Goal: Task Accomplishment & Management: Use online tool/utility

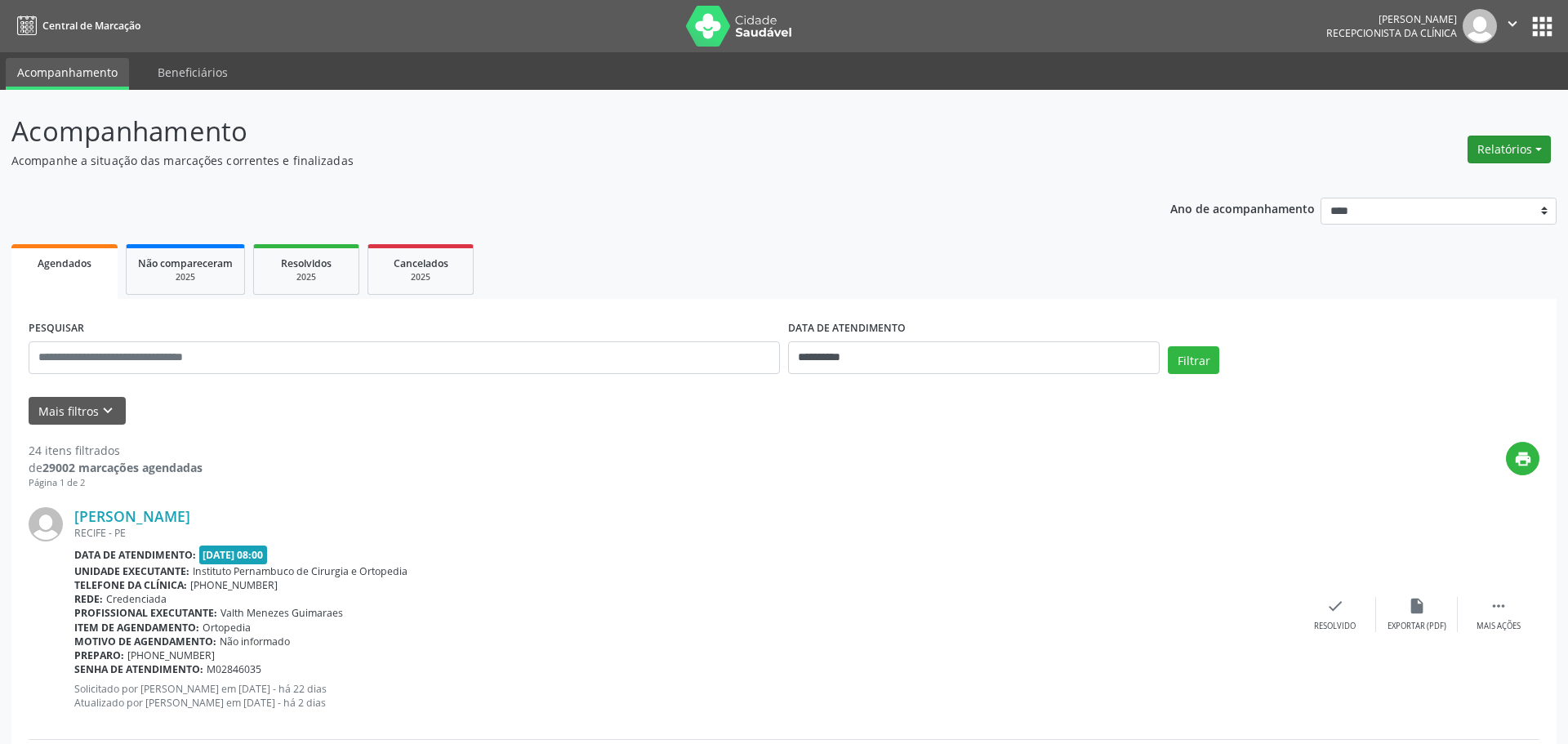
click at [1524, 155] on button "Relatórios" at bounding box center [1509, 150] width 83 height 27
click at [1454, 186] on link "Agendamentos" at bounding box center [1451, 185] width 175 height 23
select select "*"
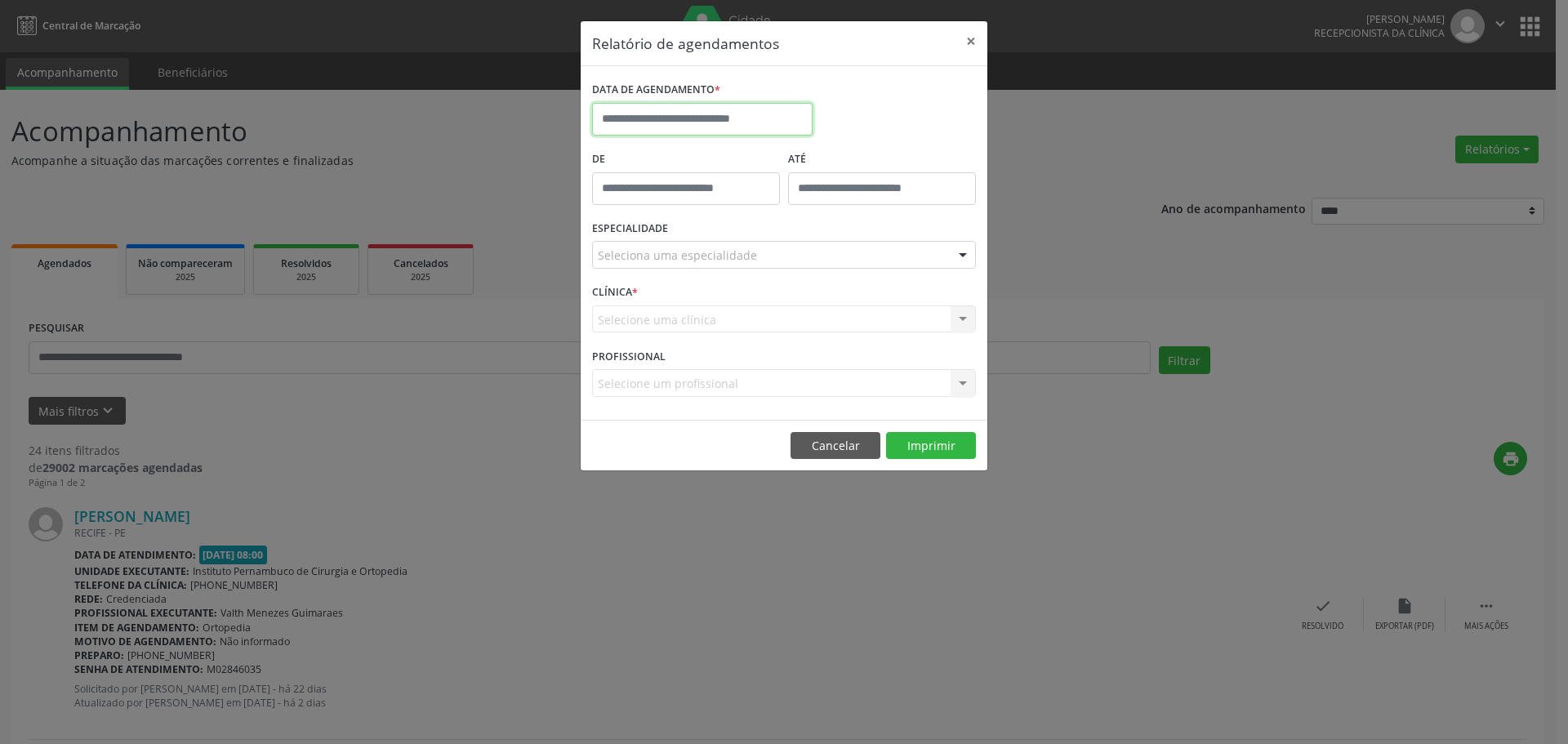
click at [703, 122] on input "text" at bounding box center [703, 119] width 221 height 32
click at [762, 308] on span "21" at bounding box center [753, 302] width 32 height 32
type input "**********"
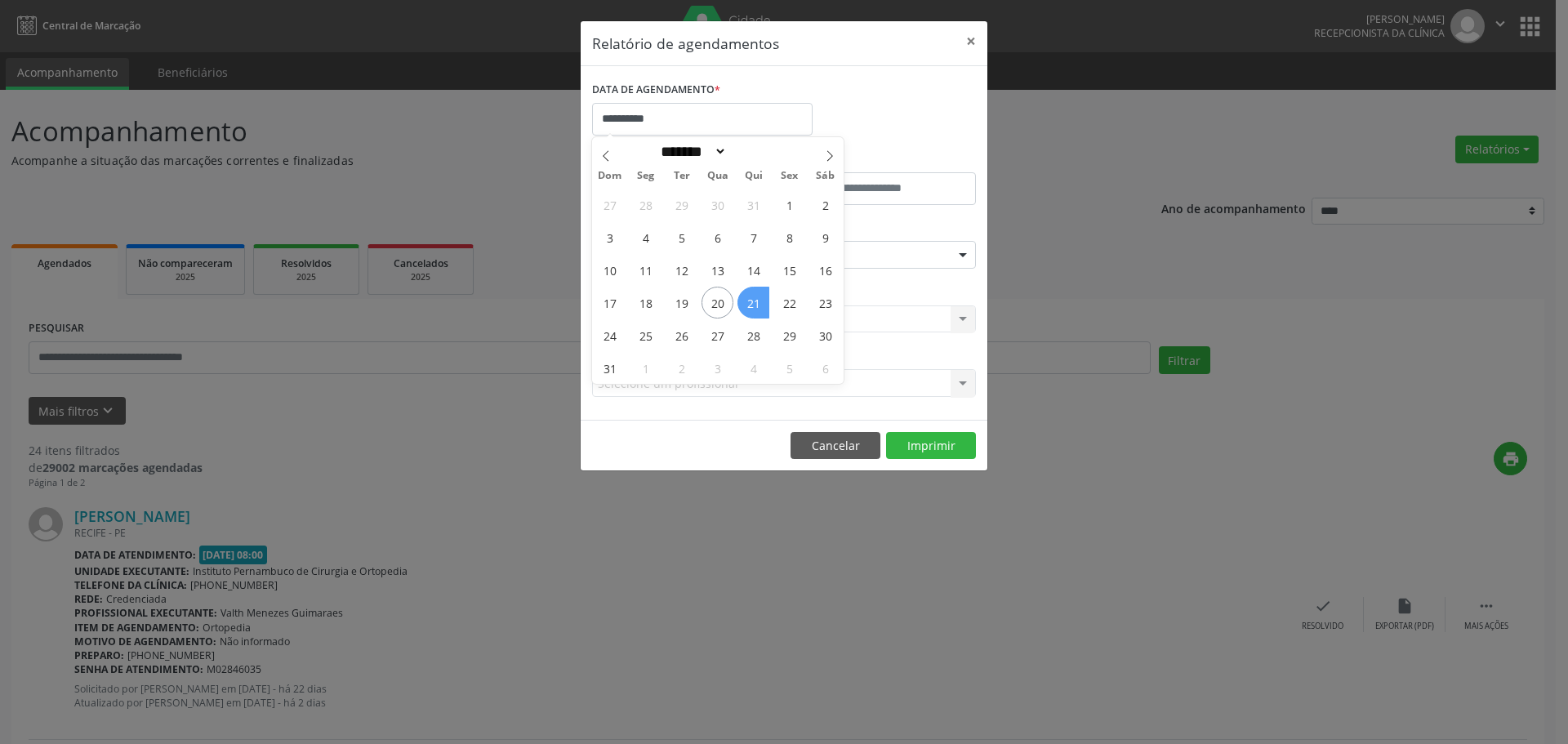
click at [762, 308] on span "21" at bounding box center [753, 302] width 32 height 32
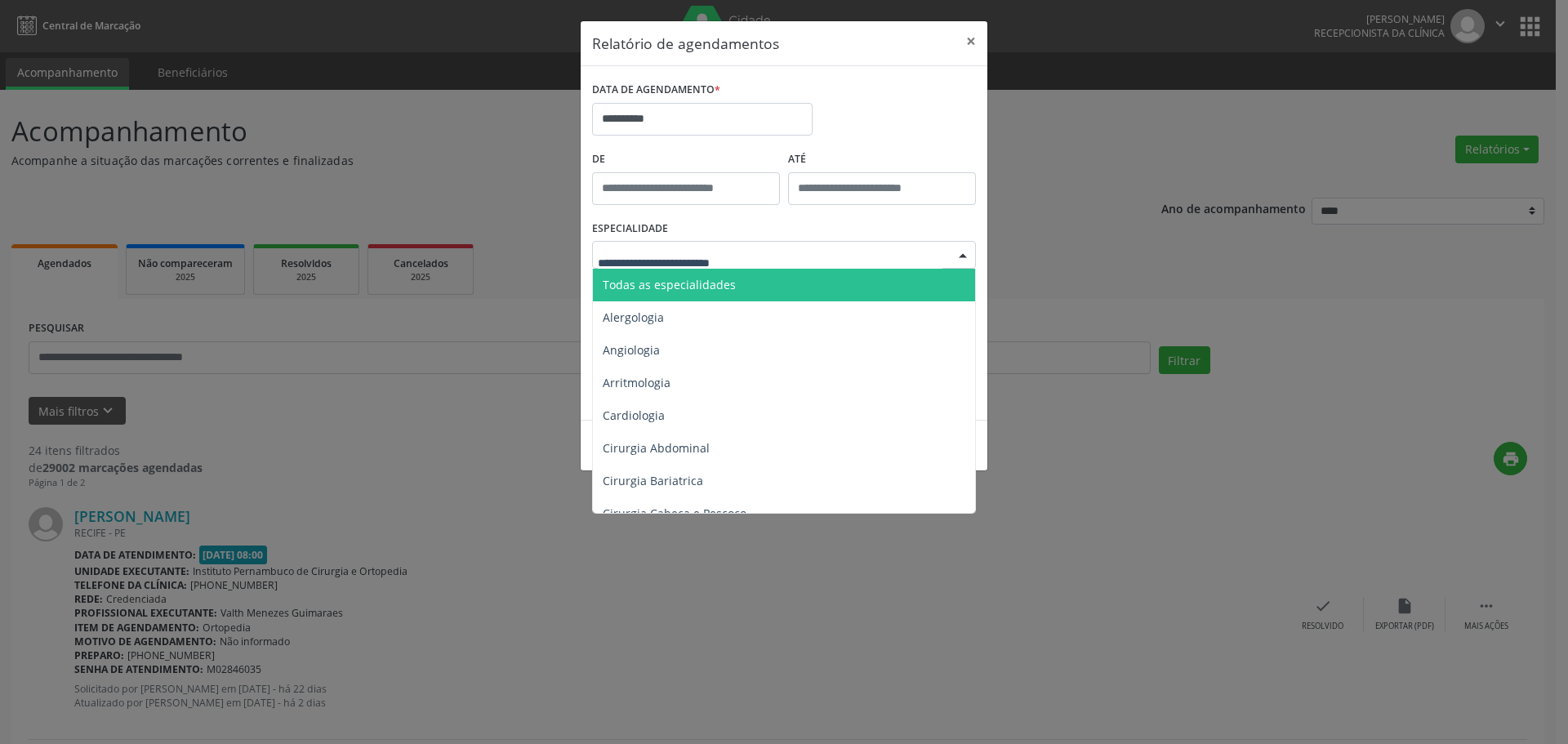
click at [725, 282] on span "Todas as especialidades" at bounding box center [669, 285] width 133 height 15
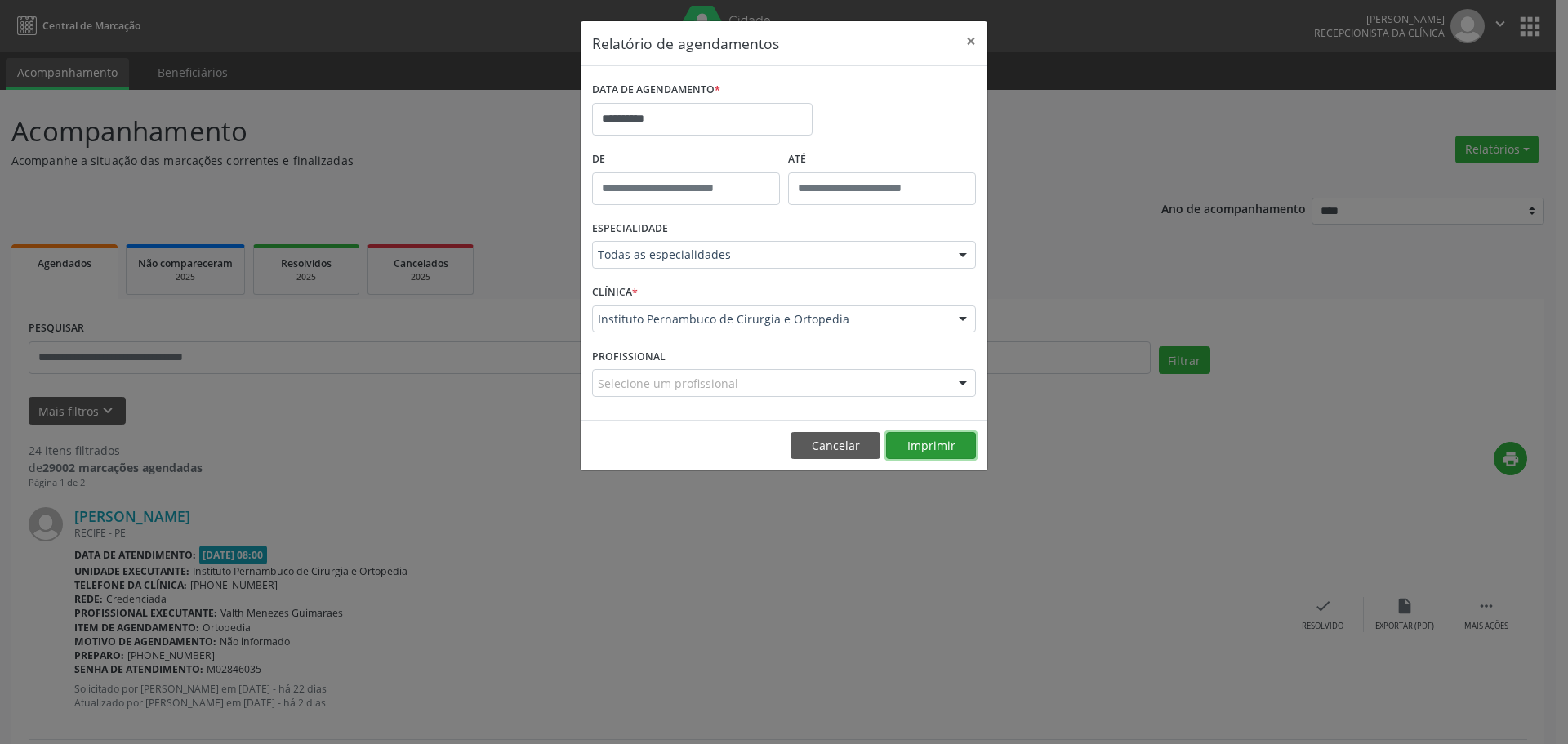
click at [942, 447] on button "Imprimir" at bounding box center [931, 446] width 90 height 27
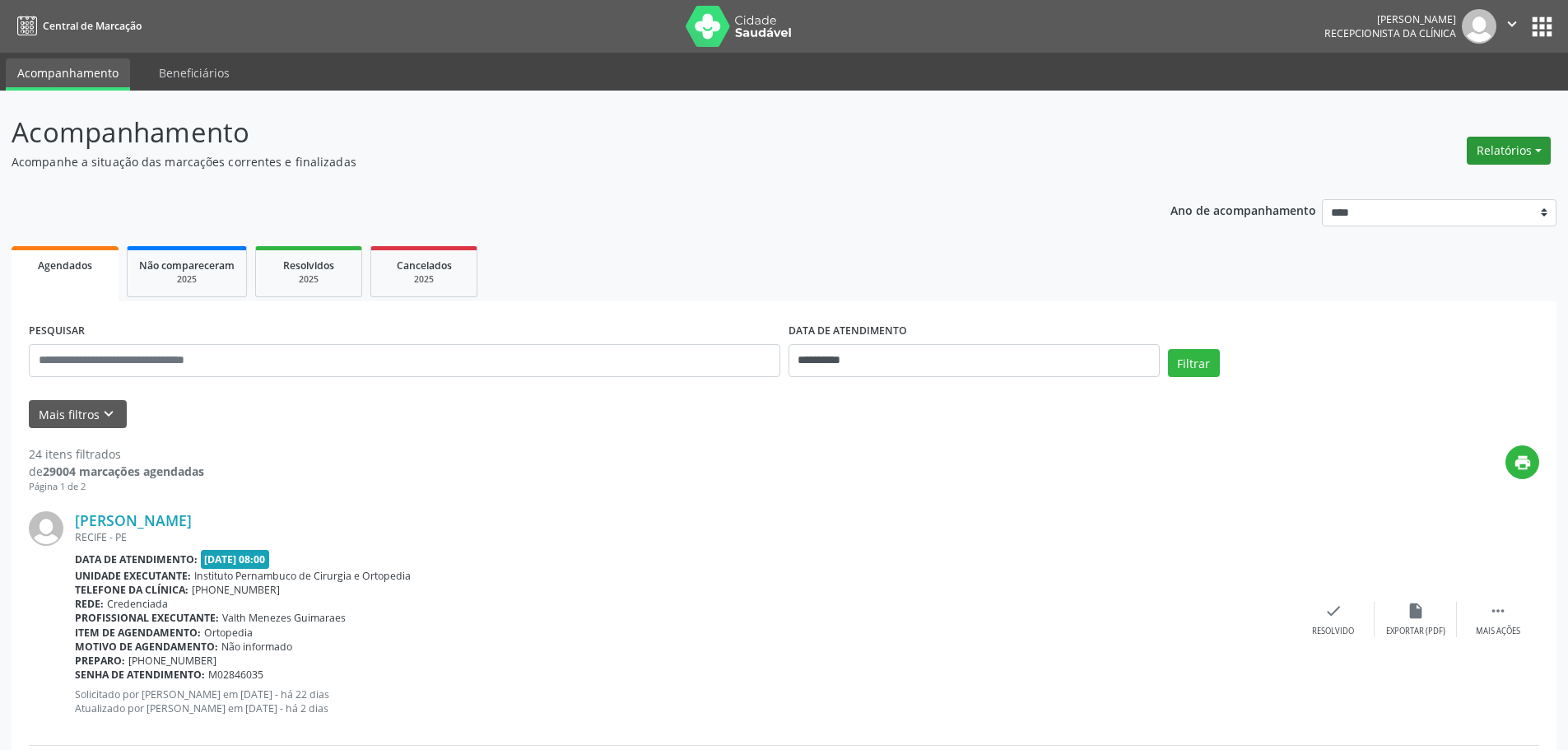
click at [1501, 148] on button "Relatórios" at bounding box center [1508, 151] width 84 height 28
click at [1452, 179] on link "Agendamentos" at bounding box center [1462, 186] width 177 height 23
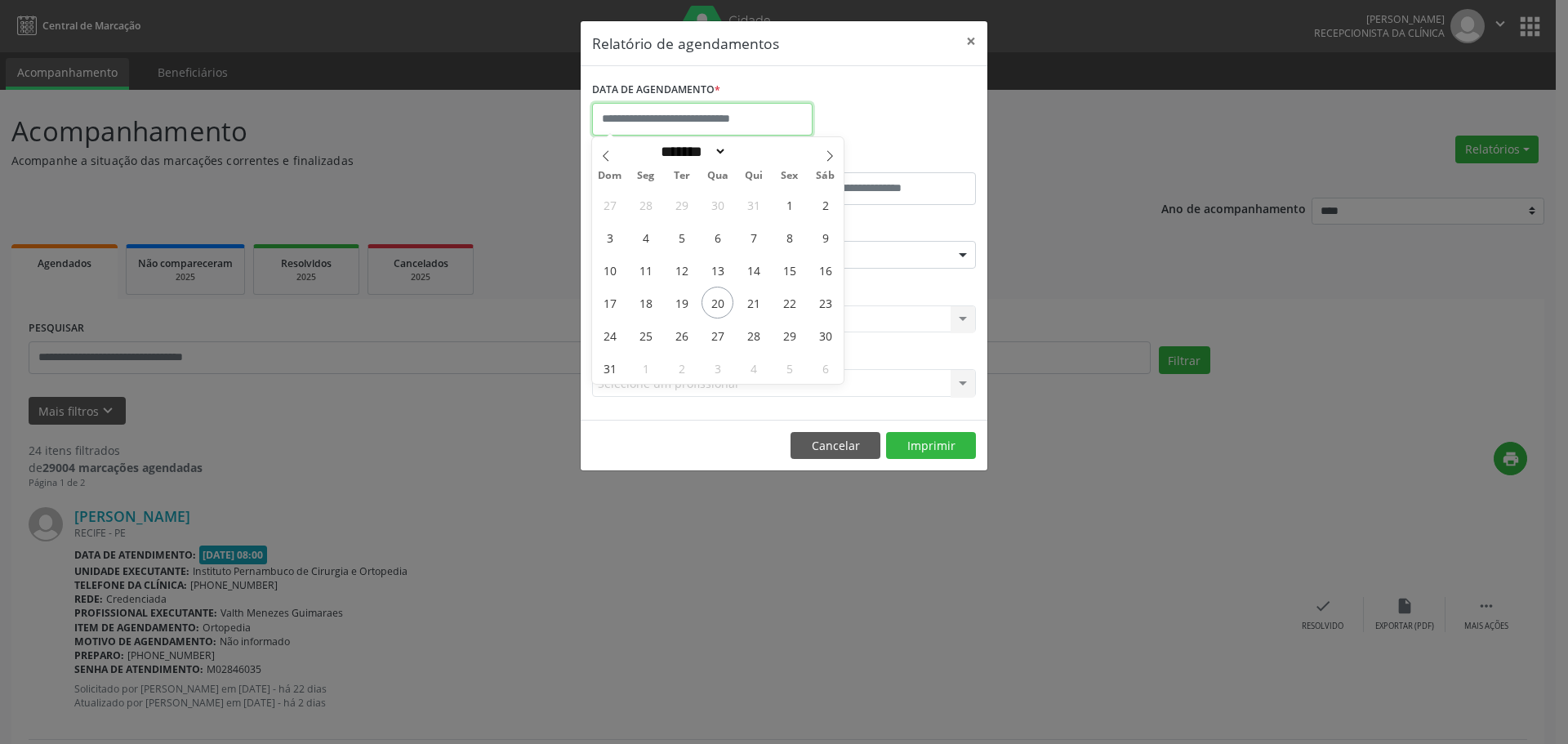
click at [760, 127] on input "text" at bounding box center [703, 119] width 221 height 32
click at [716, 309] on span "20" at bounding box center [717, 302] width 32 height 32
type input "**********"
click at [716, 309] on span "20" at bounding box center [717, 302] width 32 height 32
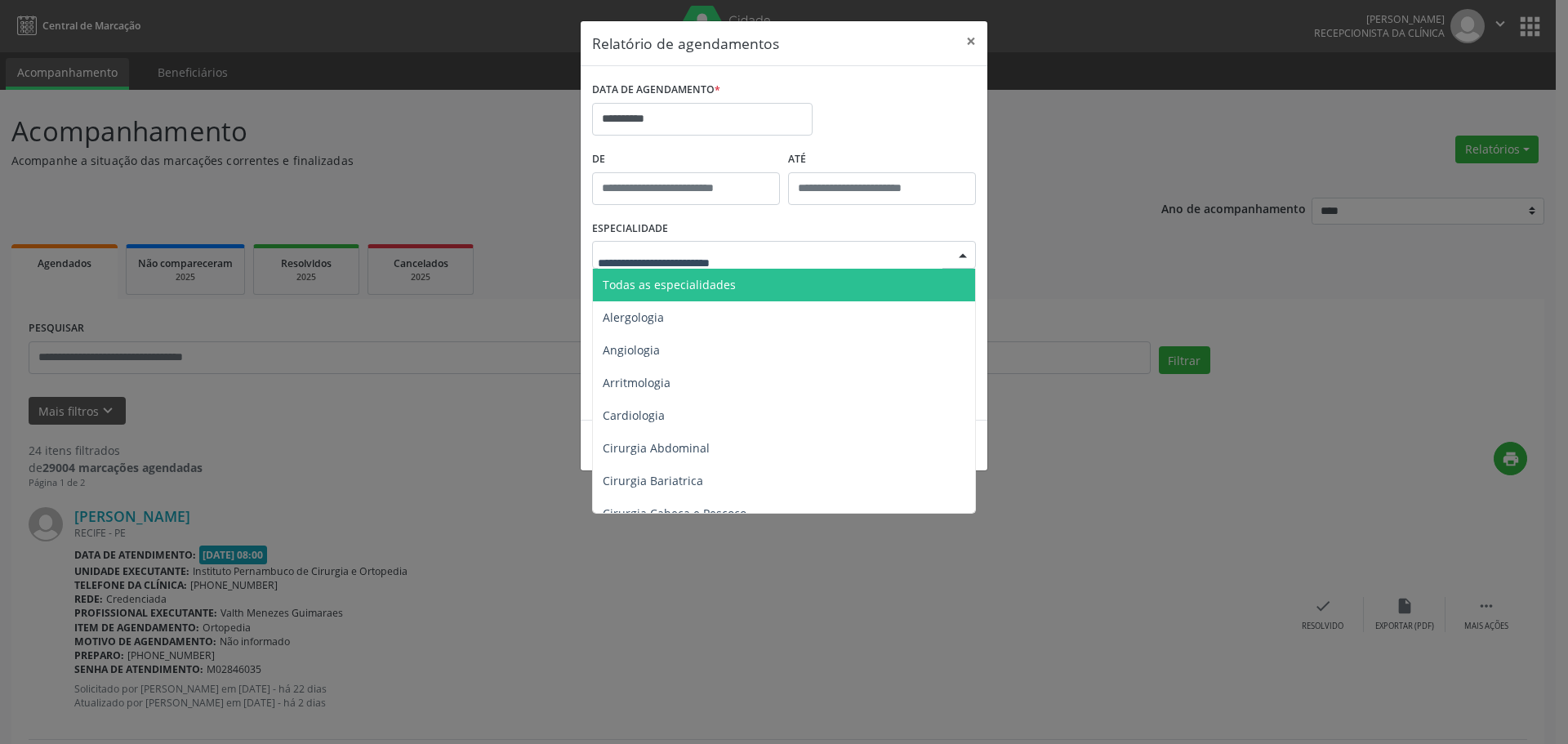
click at [717, 290] on span "Todas as especialidades" at bounding box center [669, 285] width 133 height 15
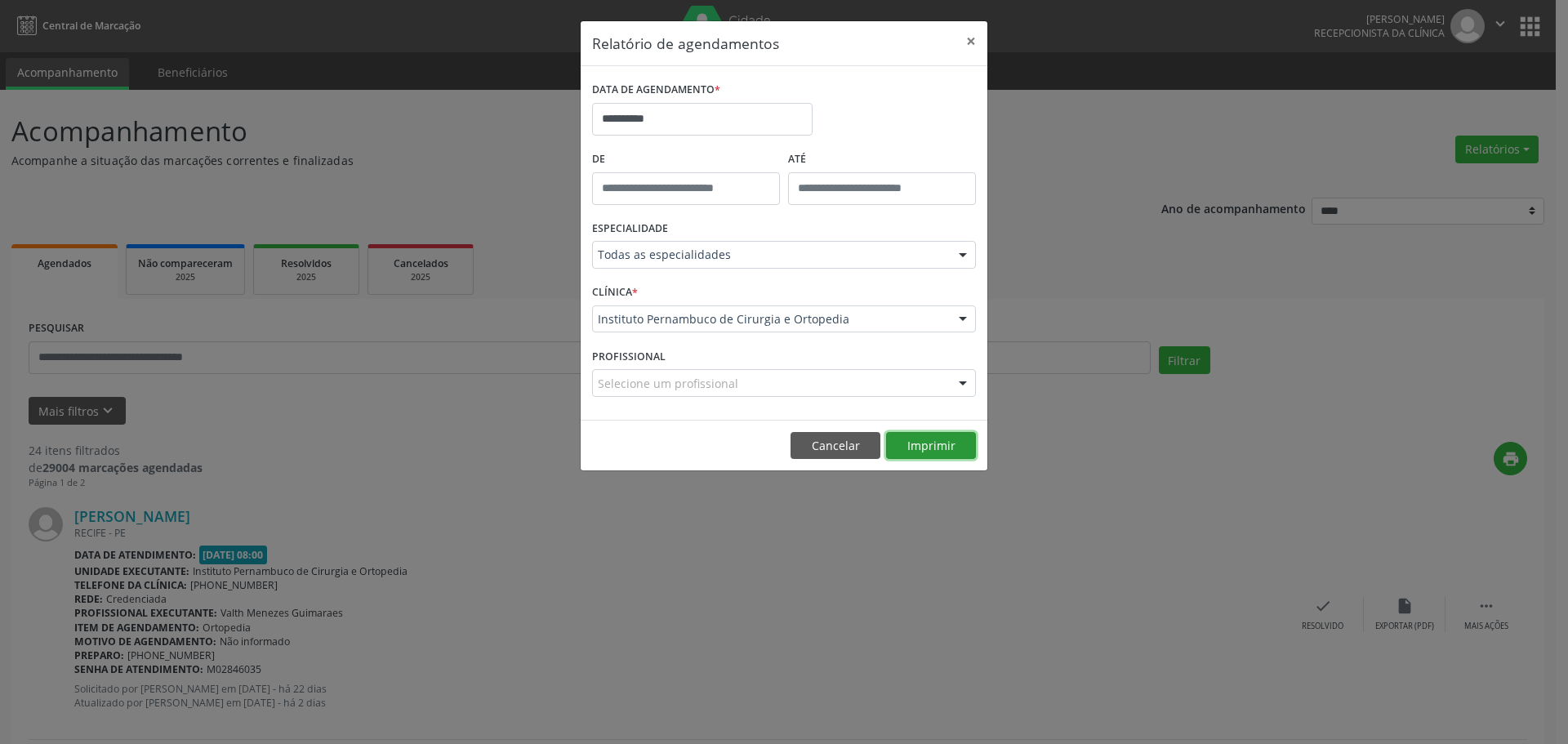
click at [927, 451] on button "Imprimir" at bounding box center [931, 446] width 90 height 27
